Goal: Task Accomplishment & Management: Use online tool/utility

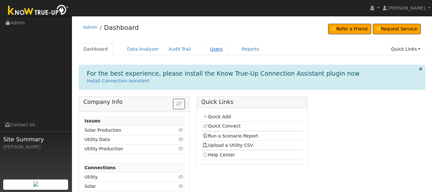
click at [206, 53] on link "Users" at bounding box center [216, 49] width 22 height 12
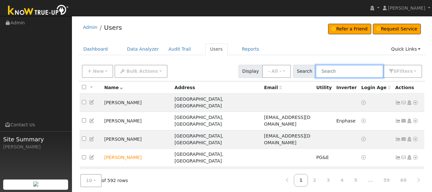
click at [351, 69] on input "text" at bounding box center [350, 71] width 68 height 13
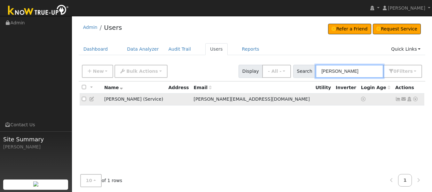
type input "[PERSON_NAME]"
click at [416, 101] on icon at bounding box center [416, 99] width 6 height 4
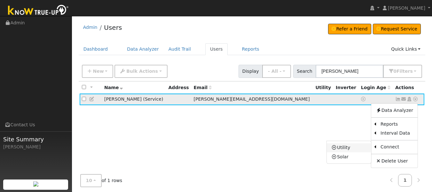
click at [346, 150] on link "Utility" at bounding box center [349, 147] width 44 height 9
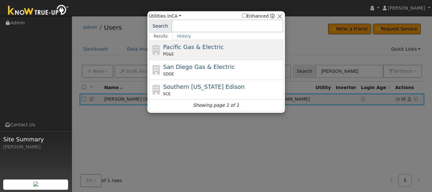
click at [209, 50] on span "Pacific Gas & Electric" at bounding box center [193, 46] width 60 height 7
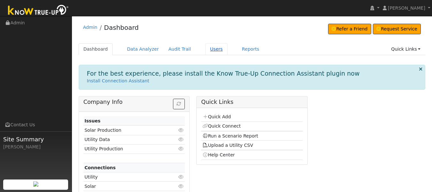
click at [205, 51] on link "Users" at bounding box center [216, 49] width 22 height 12
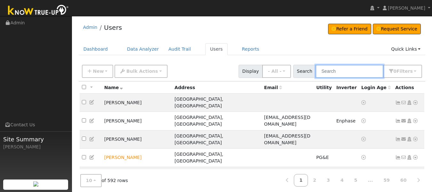
click at [337, 66] on input "text" at bounding box center [350, 71] width 68 height 13
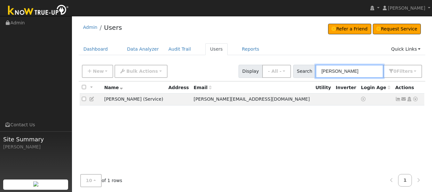
type input "jeff barton"
click at [416, 101] on icon at bounding box center [416, 99] width 6 height 4
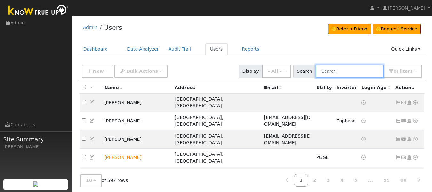
click at [353, 71] on input "text" at bounding box center [350, 71] width 68 height 13
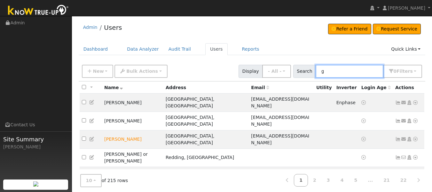
type input "g"
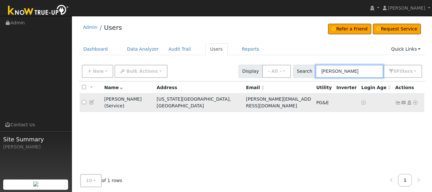
type input "jeff barton"
click at [416, 100] on icon at bounding box center [416, 102] width 6 height 4
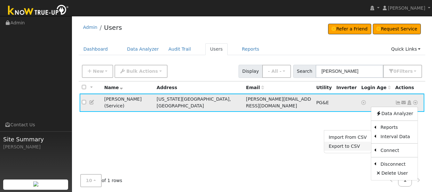
click at [343, 143] on link "Export to CSV" at bounding box center [347, 145] width 47 height 9
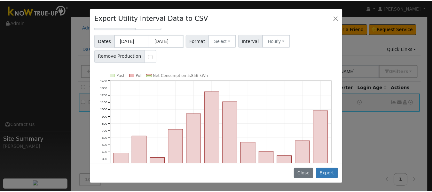
scroll to position [64, 0]
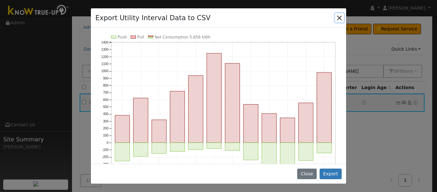
click at [338, 17] on button "Close" at bounding box center [339, 17] width 9 height 9
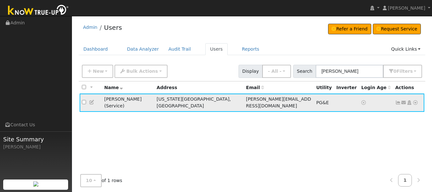
click at [416, 100] on icon at bounding box center [416, 102] width 6 height 4
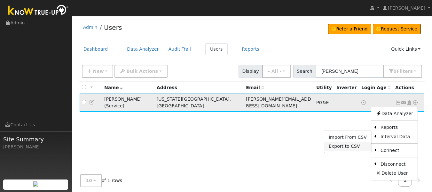
click at [353, 142] on link "Export to CSV" at bounding box center [347, 145] width 47 height 9
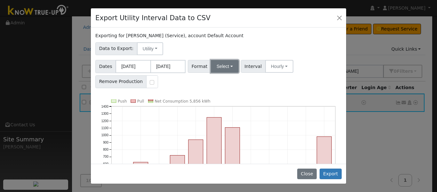
click at [230, 65] on button "Select" at bounding box center [225, 66] width 28 height 13
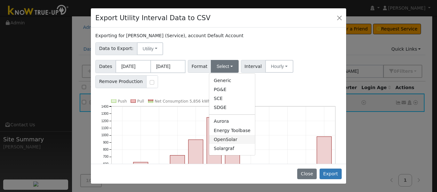
click at [228, 140] on link "OpenSolar" at bounding box center [232, 139] width 46 height 9
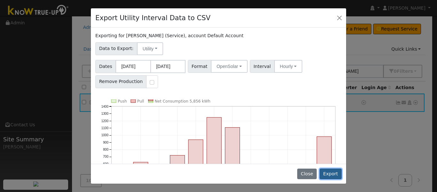
click at [333, 172] on button "Export" at bounding box center [330, 173] width 22 height 11
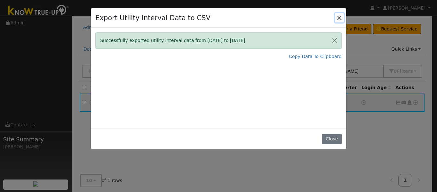
click at [338, 17] on button "Close" at bounding box center [339, 17] width 9 height 9
